Goal: Information Seeking & Learning: Learn about a topic

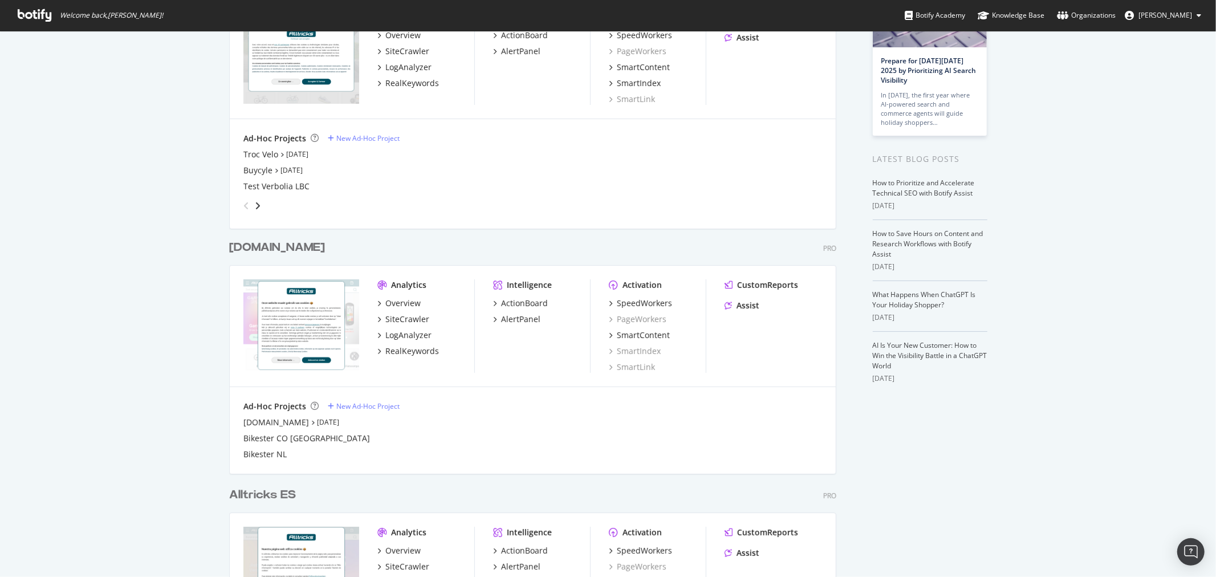
scroll to position [63, 0]
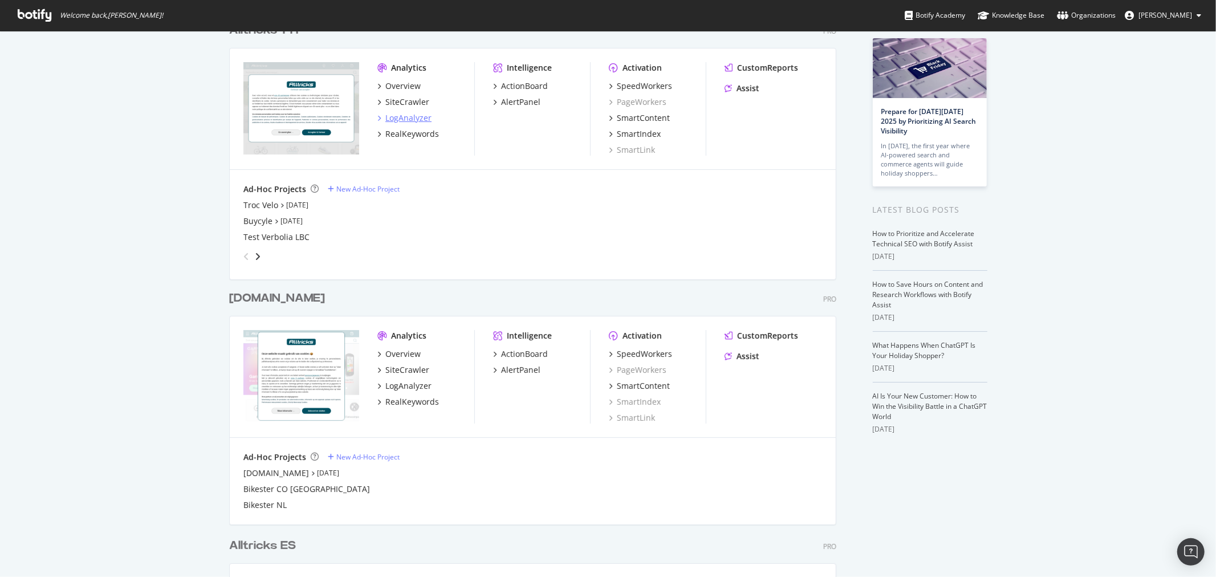
click at [413, 115] on div "LogAnalyzer" at bounding box center [408, 117] width 46 height 11
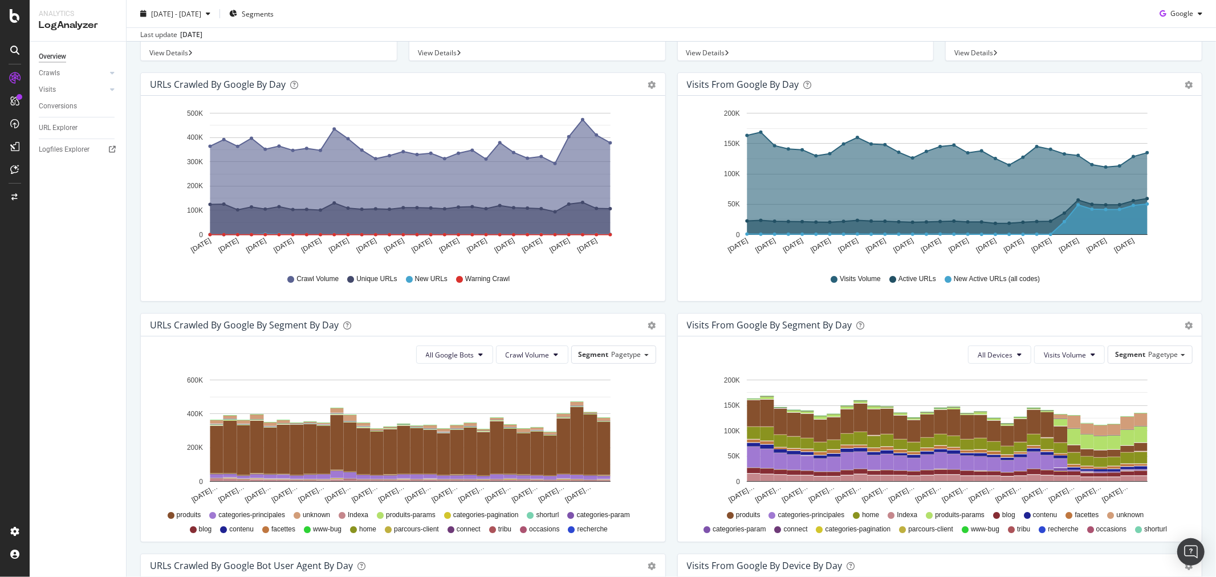
scroll to position [190, 0]
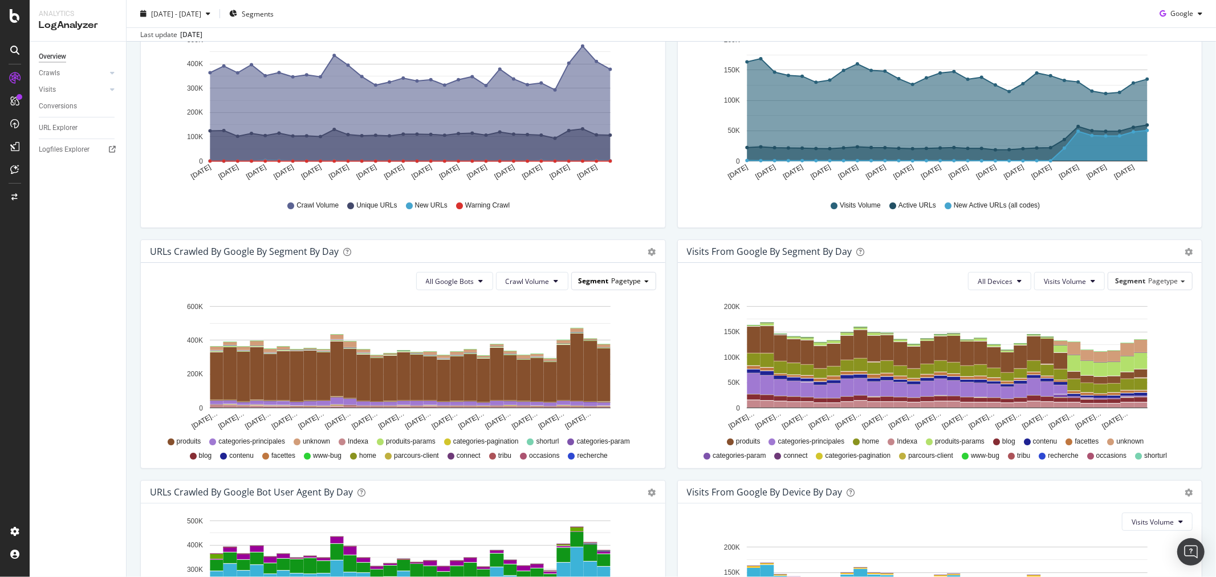
click at [585, 284] on span "Segment" at bounding box center [594, 281] width 30 height 10
click at [588, 282] on span "Segment" at bounding box center [594, 281] width 30 height 10
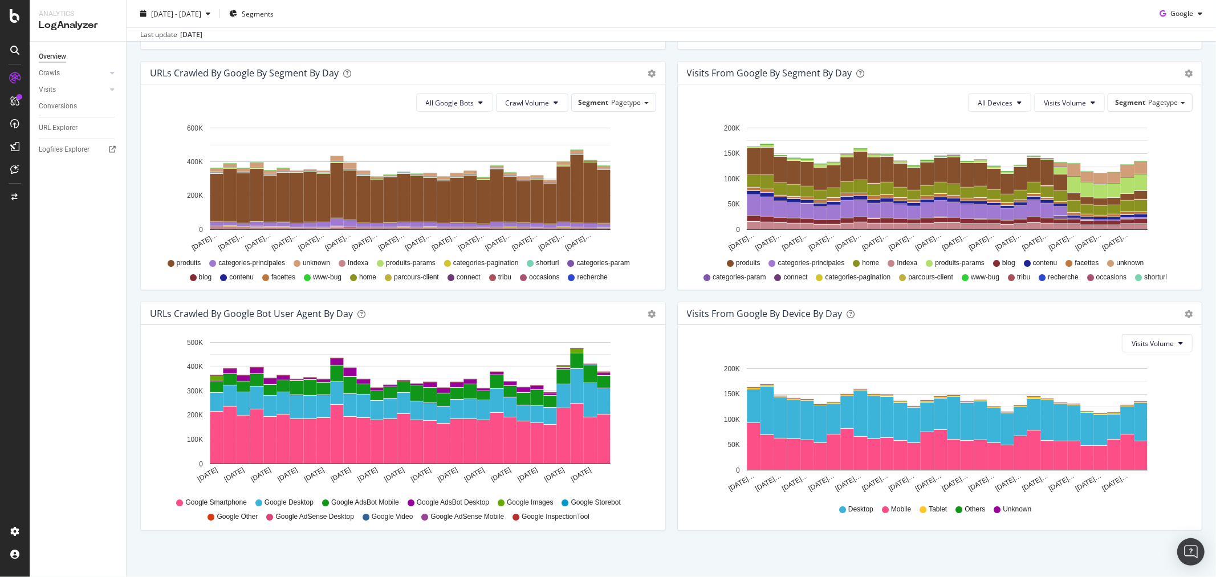
scroll to position [373, 0]
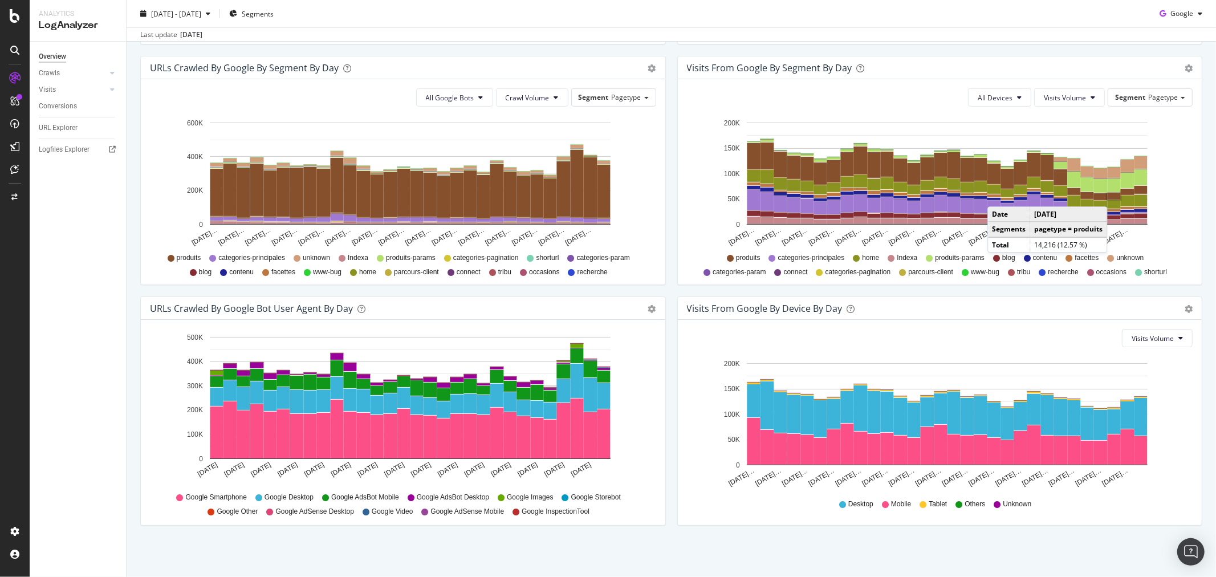
click at [1109, 195] on rect "A chart." at bounding box center [1113, 196] width 13 height 7
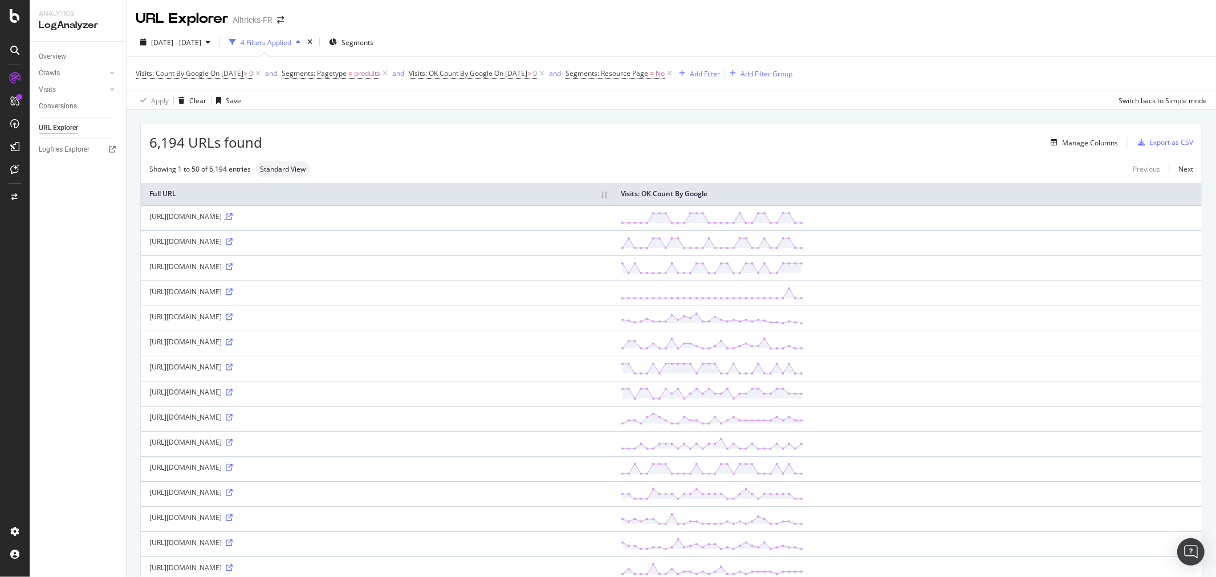
click at [233, 215] on icon at bounding box center [229, 216] width 7 height 7
